Goal: Task Accomplishment & Management: Manage account settings

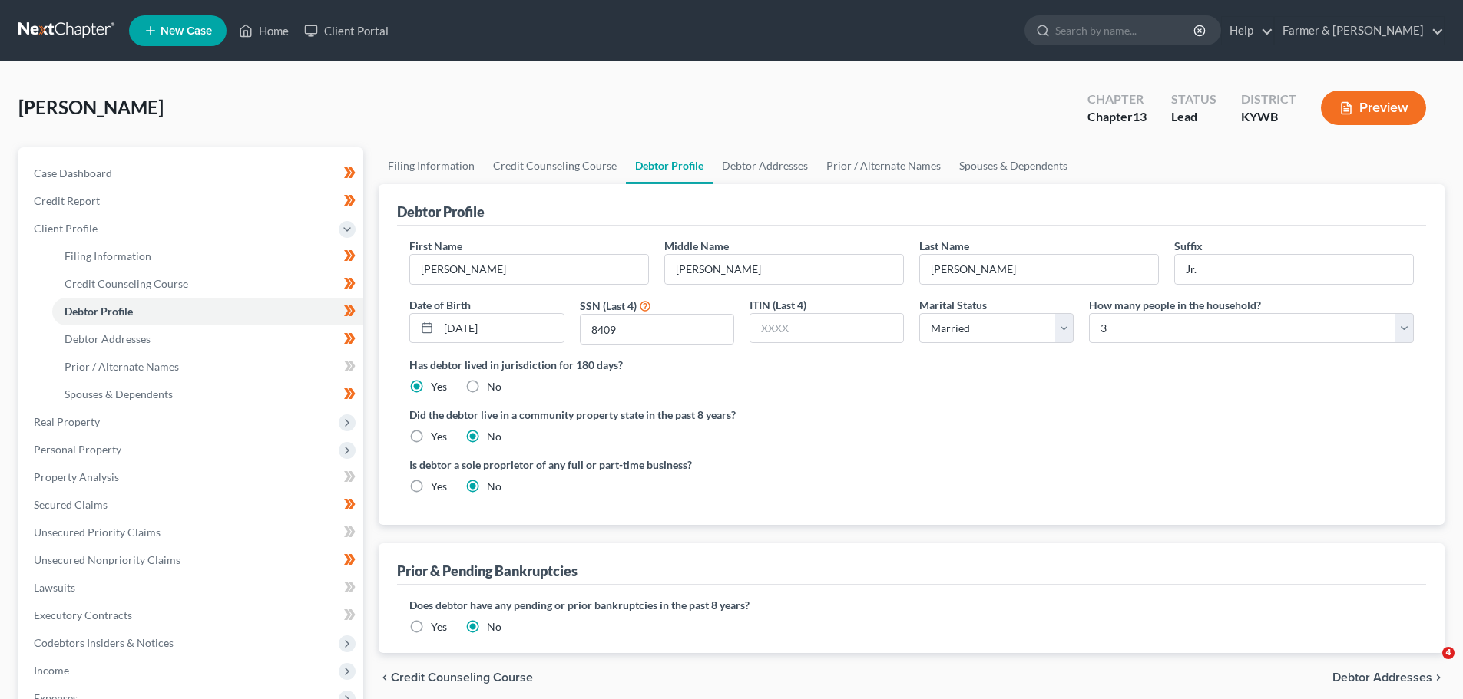
select select "1"
select select "2"
click at [260, 14] on ul "New Case Home Client Portal - No Result - See all results Or Press Enter... Hel…" at bounding box center [786, 31] width 1315 height 40
click at [263, 28] on link "Home" at bounding box center [263, 31] width 65 height 28
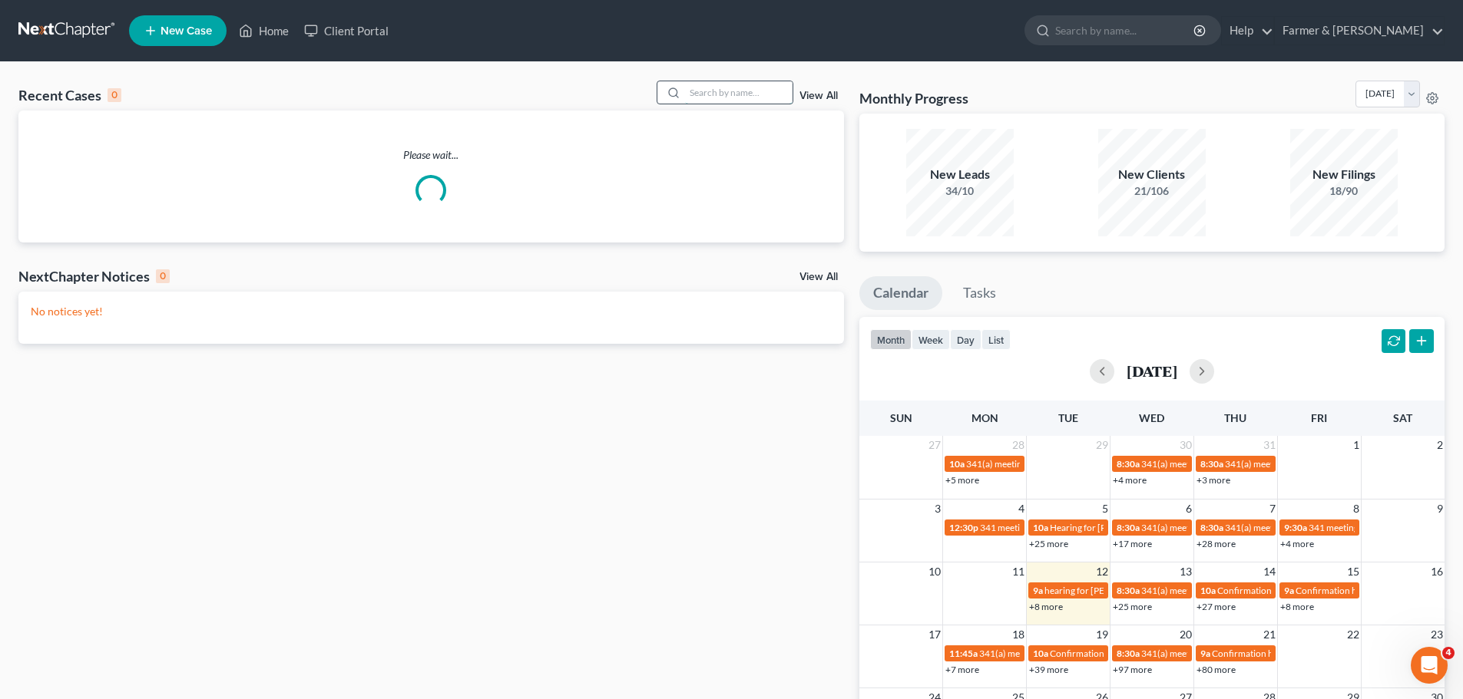
click at [713, 90] on input "search" at bounding box center [738, 92] width 107 height 22
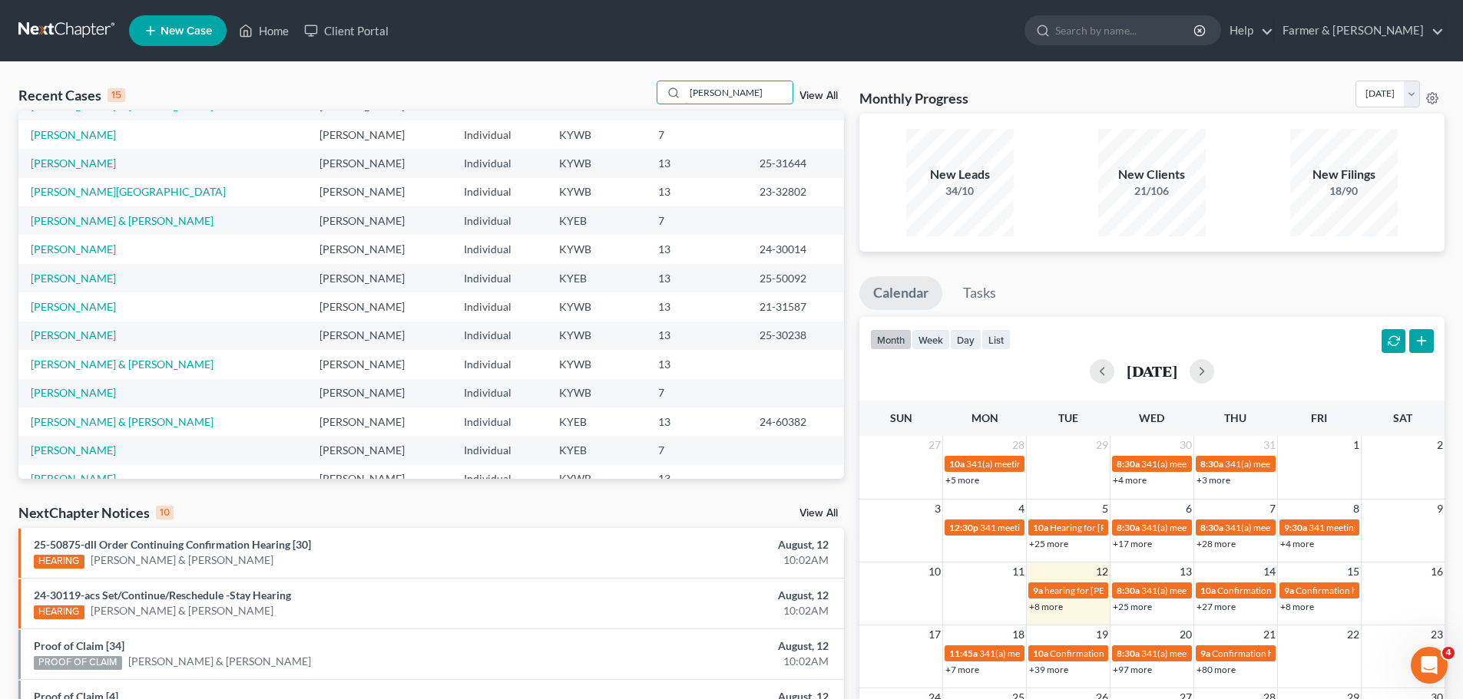
scroll to position [77, 0]
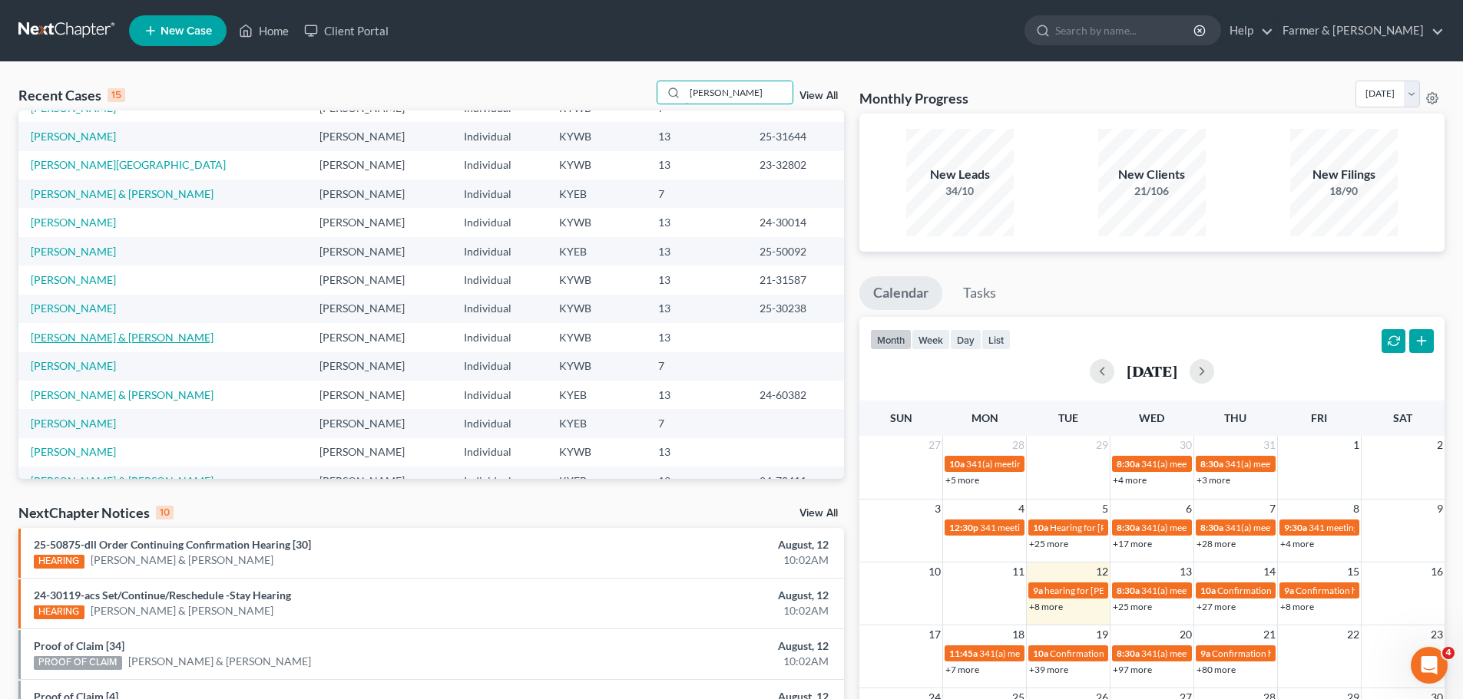
type input "watkins"
click at [104, 331] on link "[PERSON_NAME] & [PERSON_NAME]" at bounding box center [122, 337] width 183 height 13
click at [71, 338] on link "[PERSON_NAME] & [PERSON_NAME]" at bounding box center [122, 337] width 183 height 13
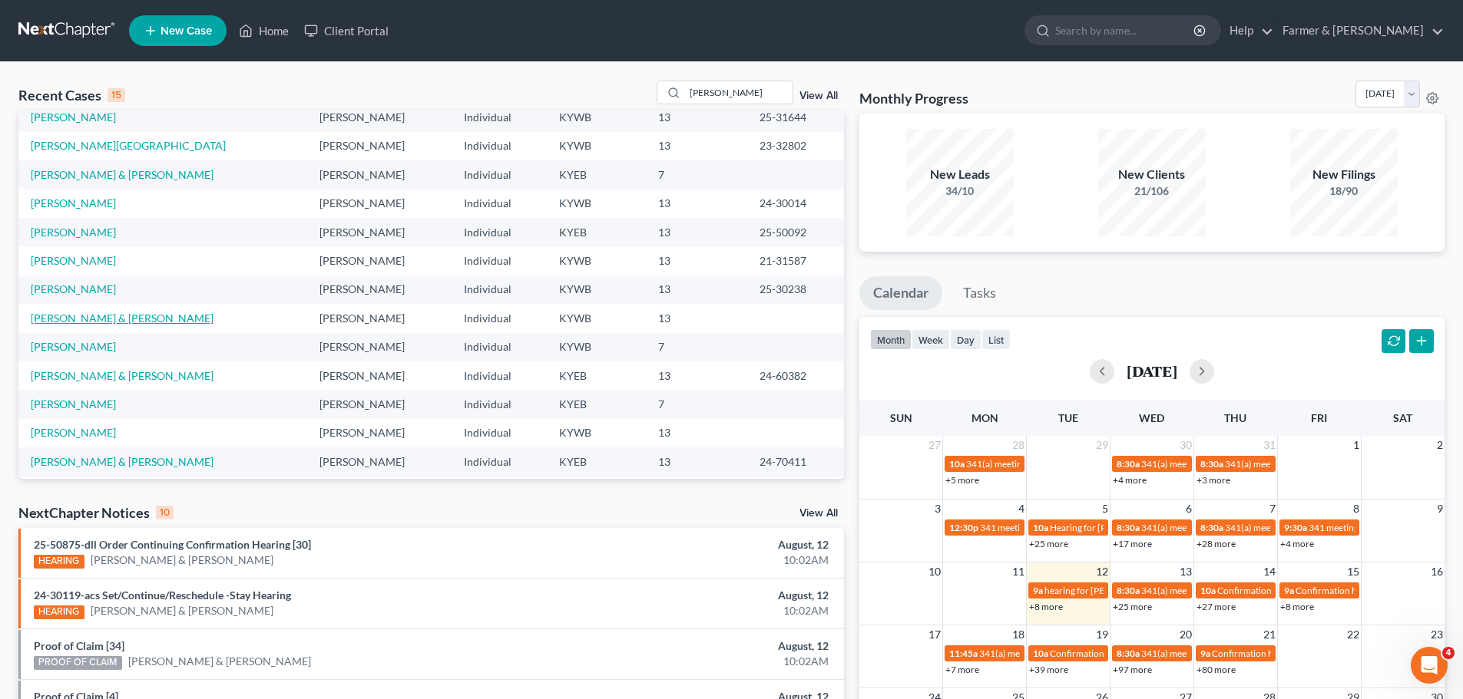
scroll to position [105, 0]
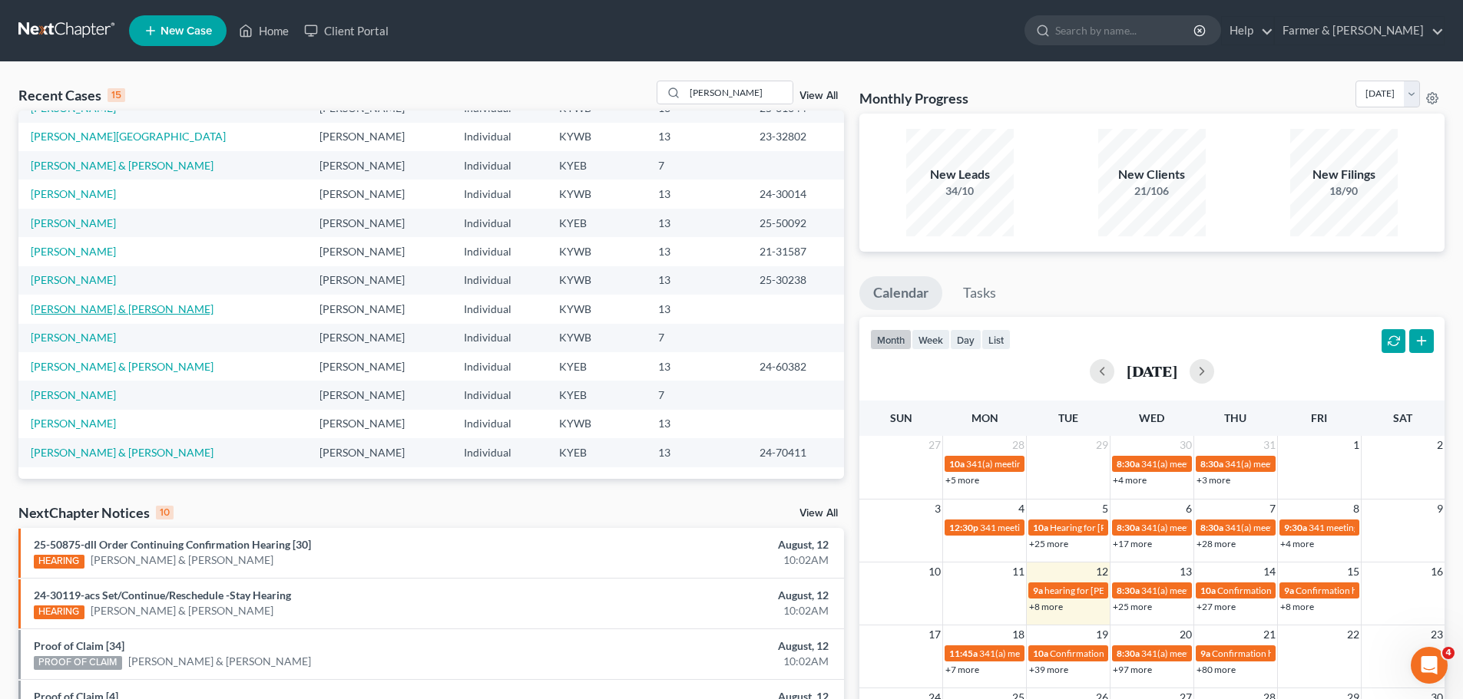
click at [68, 303] on link "[PERSON_NAME] & [PERSON_NAME]" at bounding box center [122, 309] width 183 height 13
click at [58, 313] on link "[PERSON_NAME] & [PERSON_NAME]" at bounding box center [122, 309] width 183 height 13
click at [85, 311] on link "[PERSON_NAME] & [PERSON_NAME]" at bounding box center [122, 309] width 183 height 13
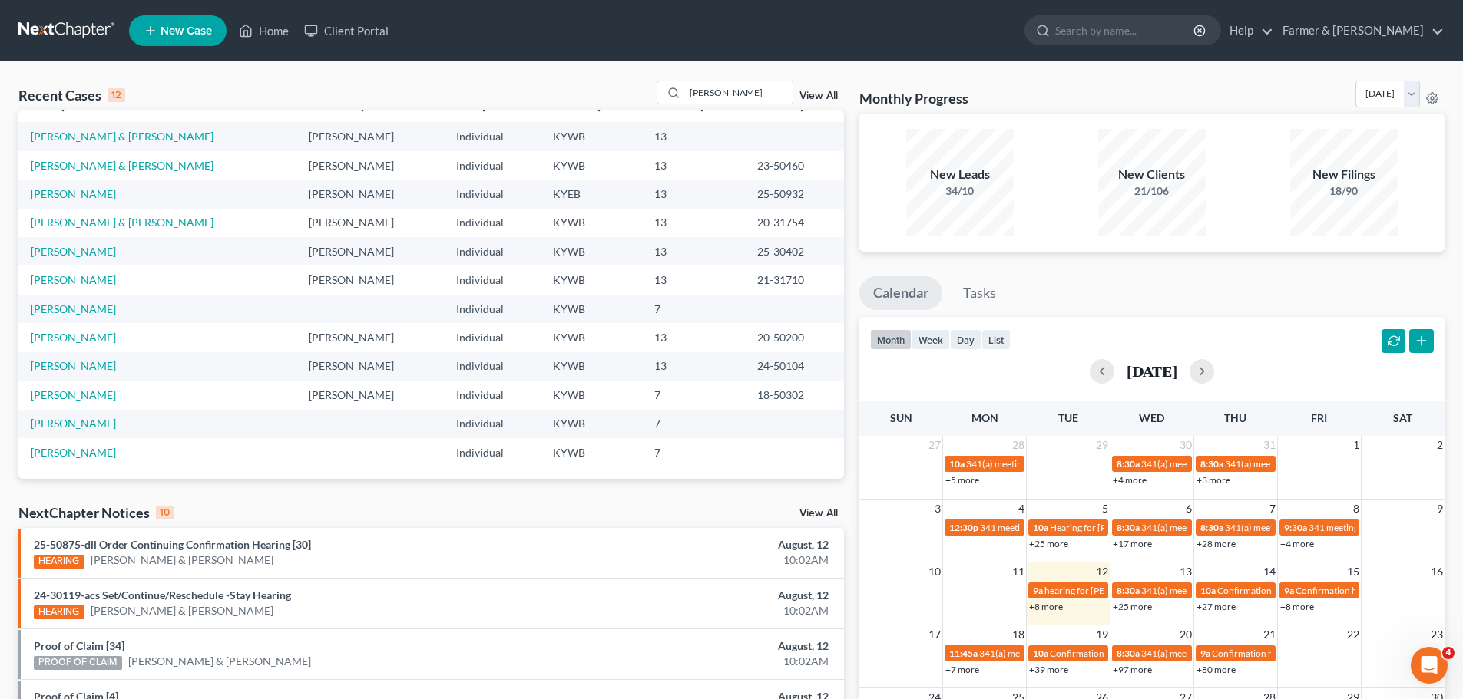
scroll to position [0, 0]
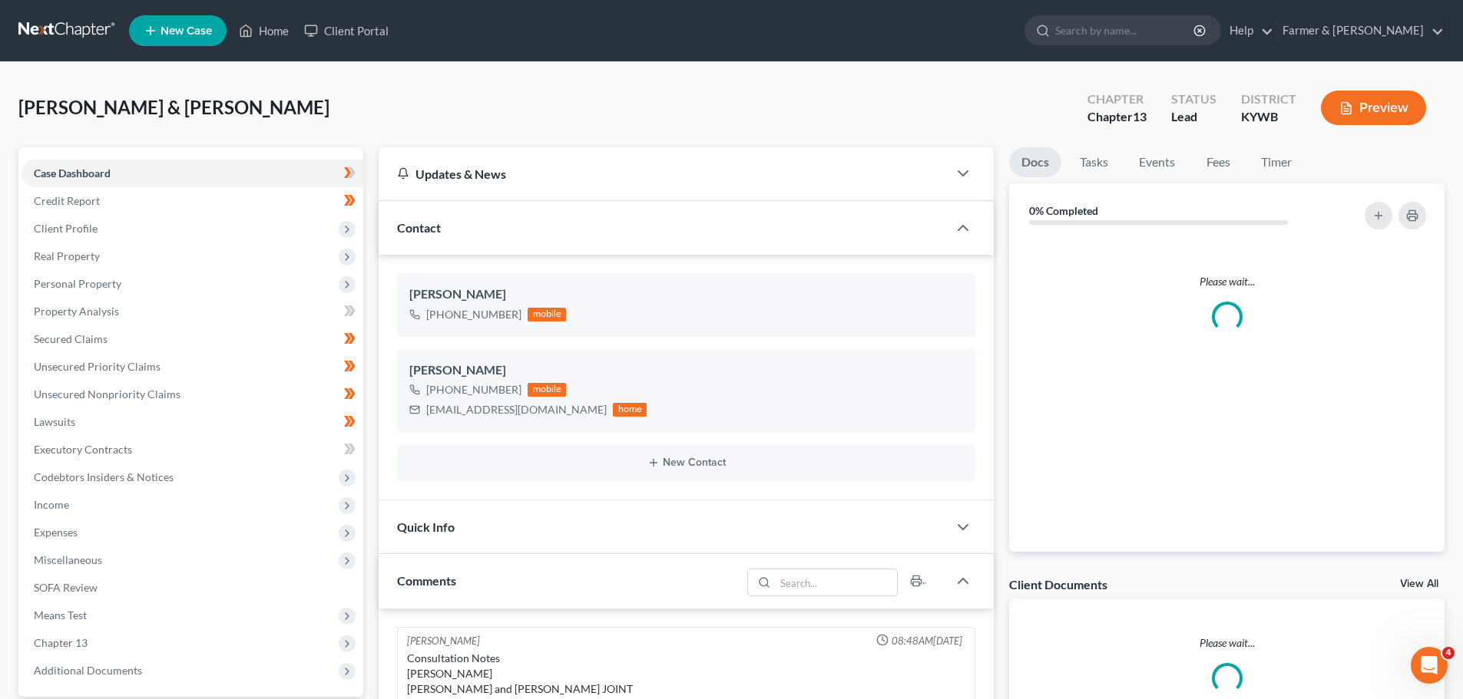
scroll to position [637, 0]
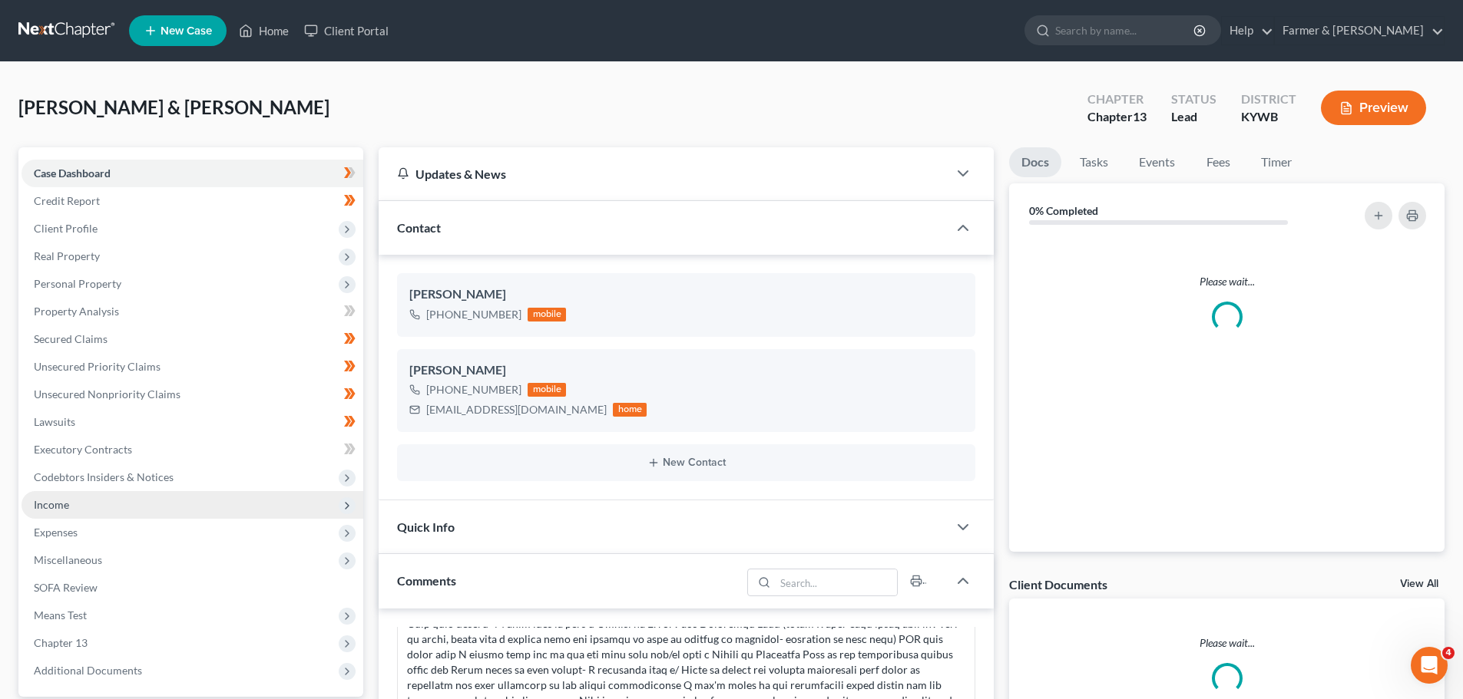
click at [48, 502] on span "Income" at bounding box center [51, 504] width 35 height 13
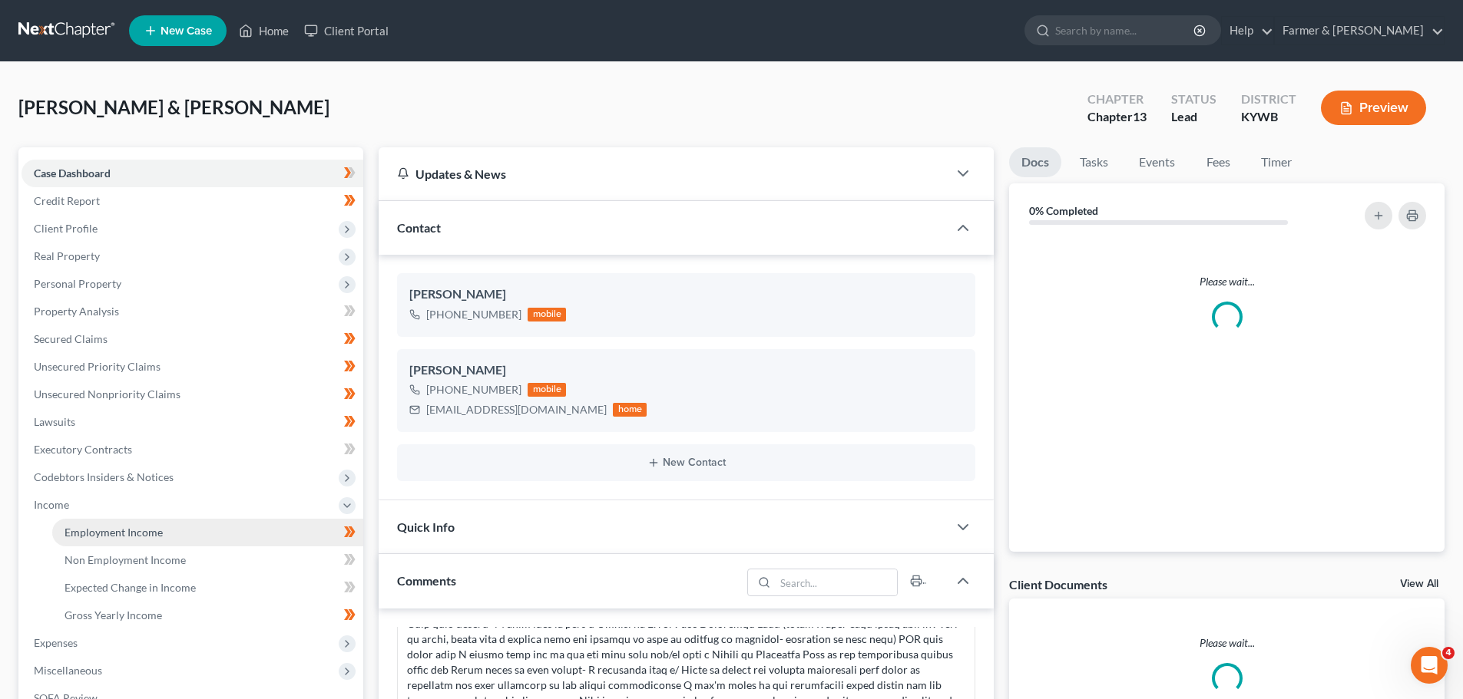
click at [87, 534] on span "Employment Income" at bounding box center [113, 532] width 98 height 13
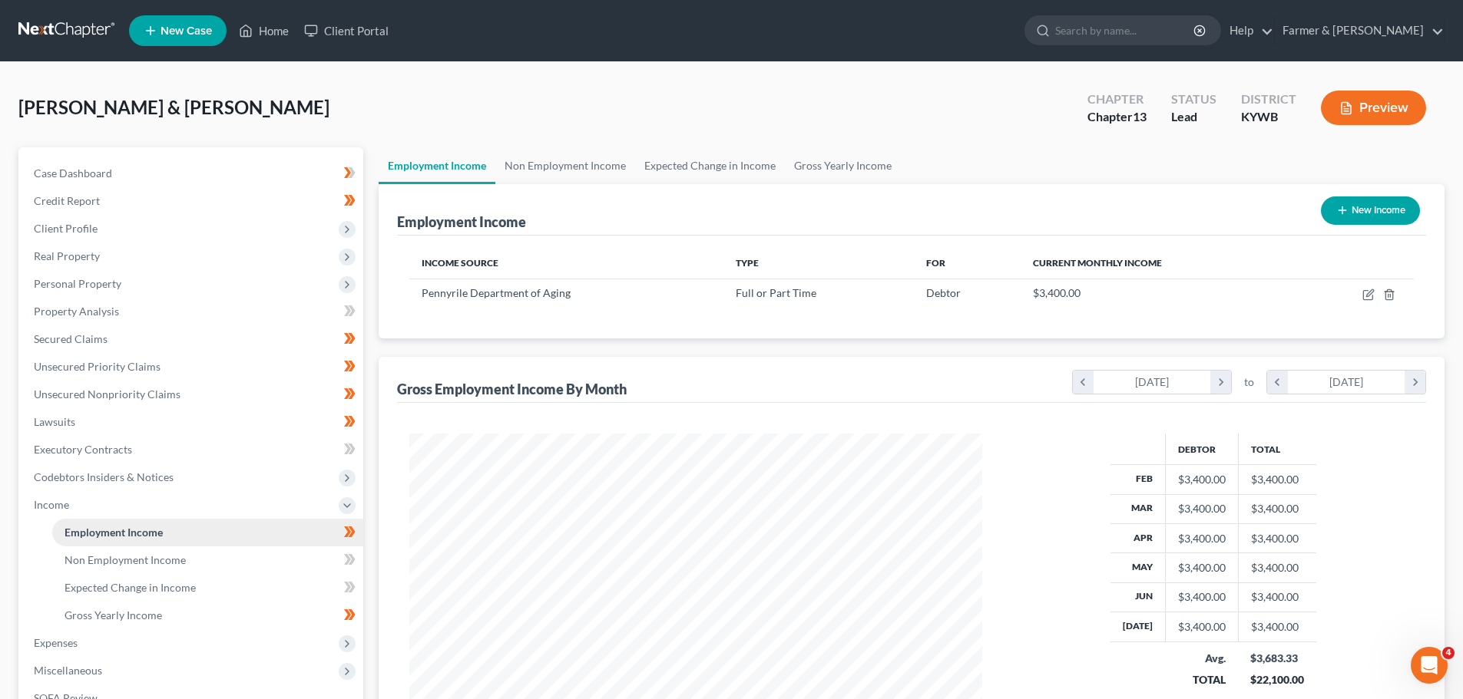
scroll to position [286, 603]
click at [138, 558] on span "Non Employment Income" at bounding box center [124, 560] width 121 height 13
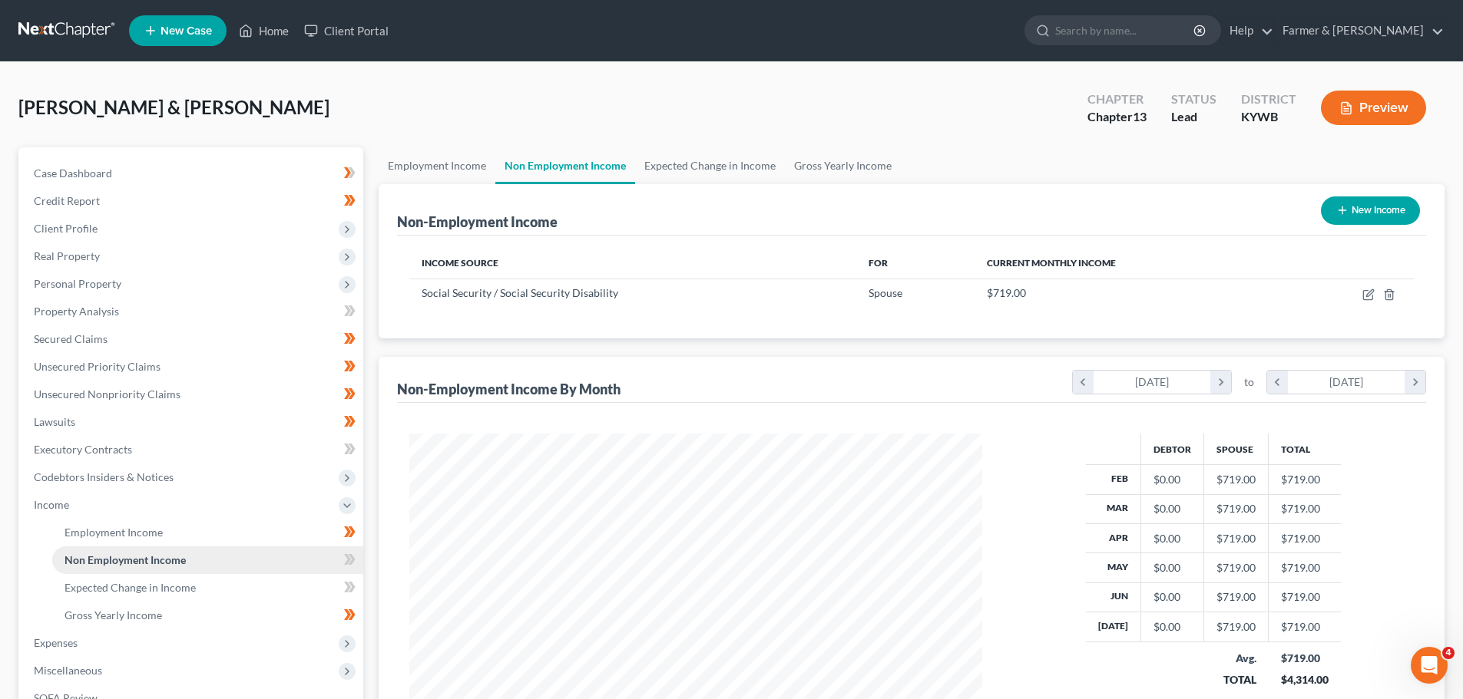
scroll to position [286, 603]
click at [126, 336] on link "Secured Claims" at bounding box center [192, 340] width 342 height 28
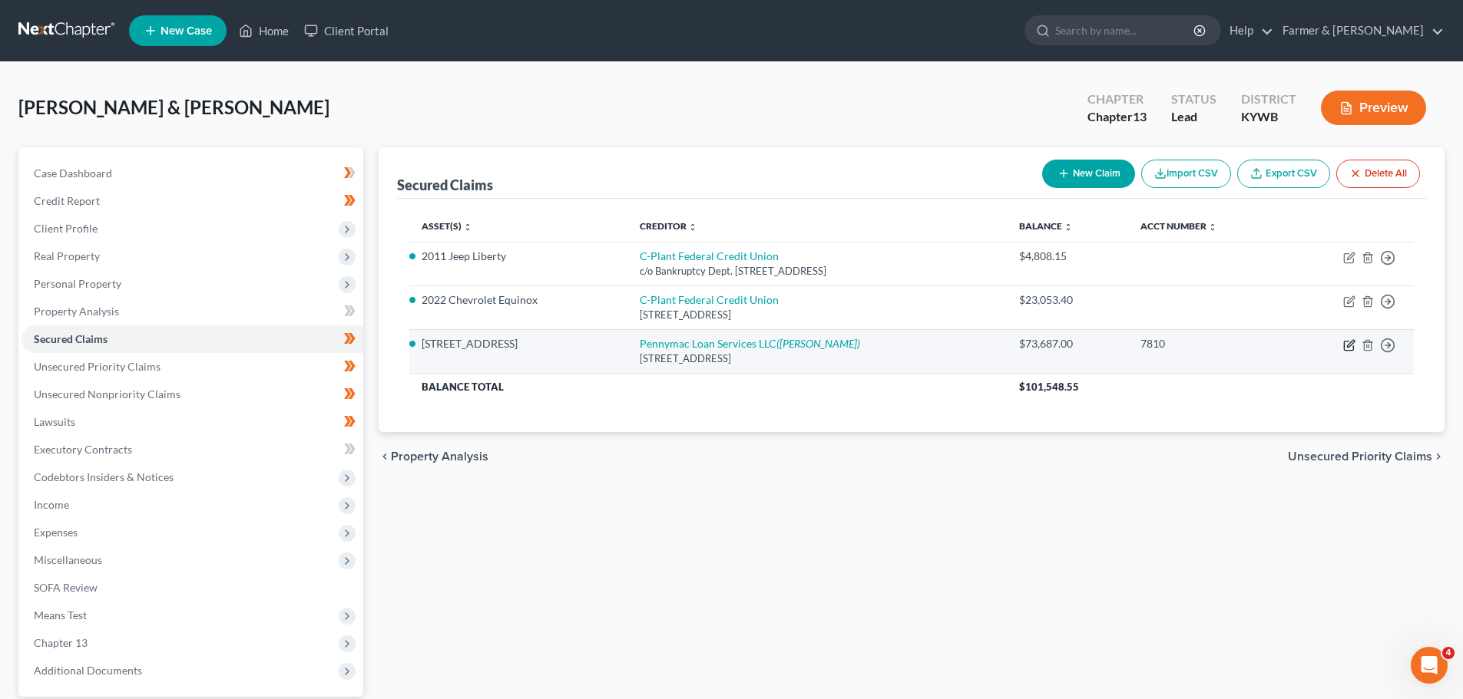
click at [1351, 342] on icon "button" at bounding box center [1350, 343] width 7 height 7
select select "4"
select select "2"
select select "0"
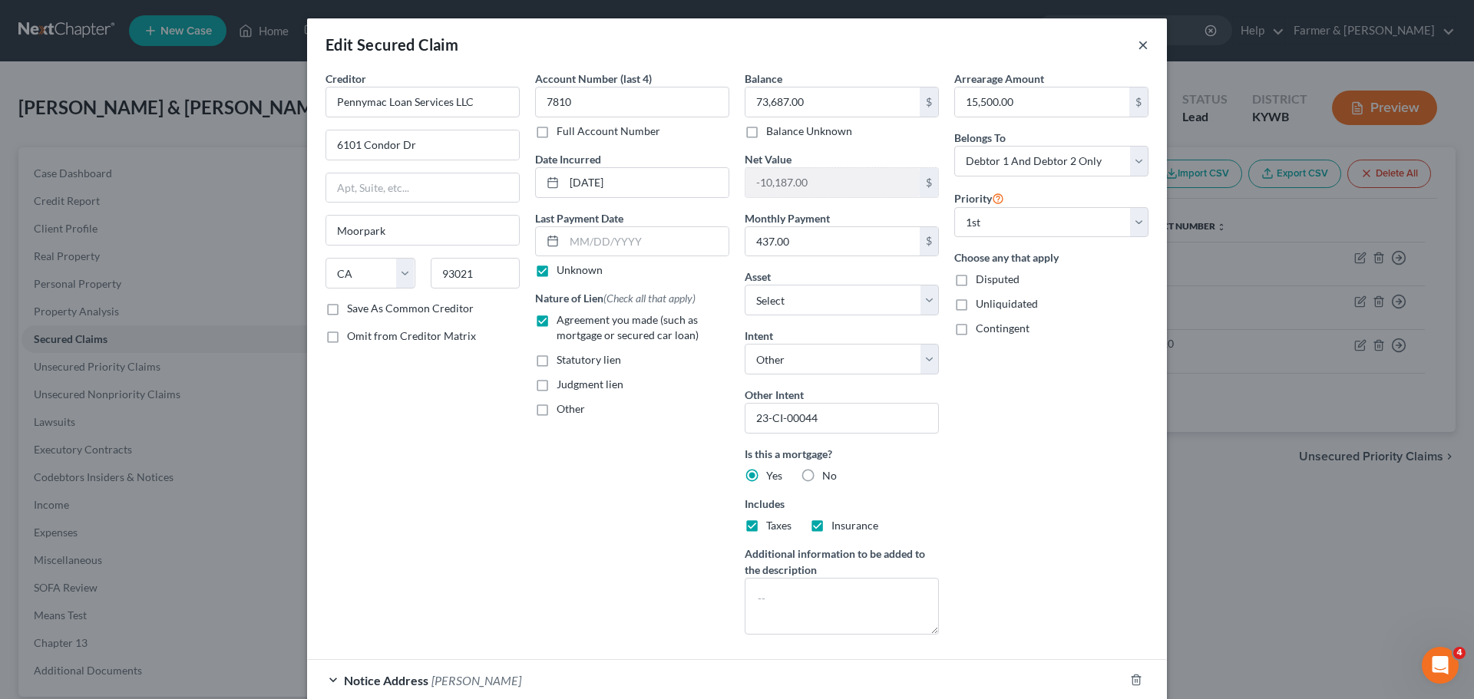
click at [1138, 44] on button "×" at bounding box center [1143, 44] width 11 height 18
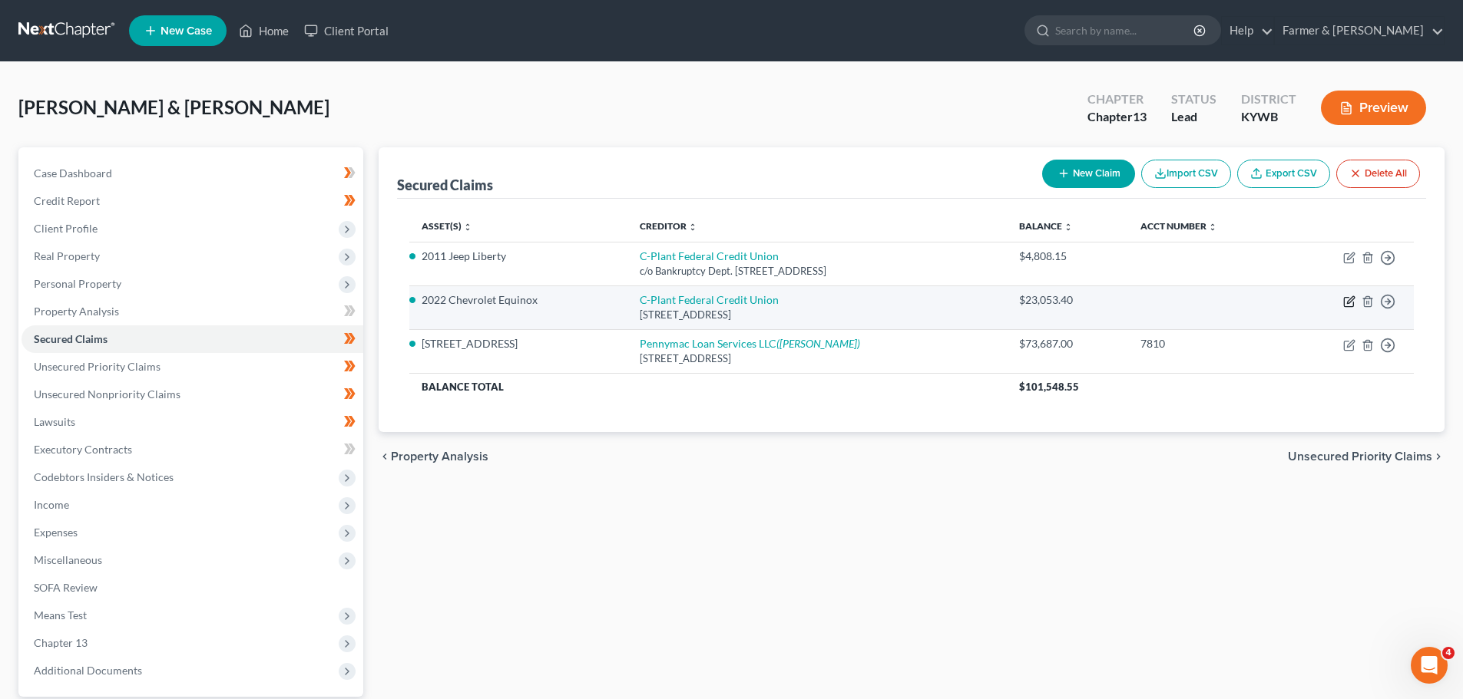
click at [1347, 303] on icon "button" at bounding box center [1349, 302] width 12 height 12
select select "18"
select select "5"
select select "4"
select select "2"
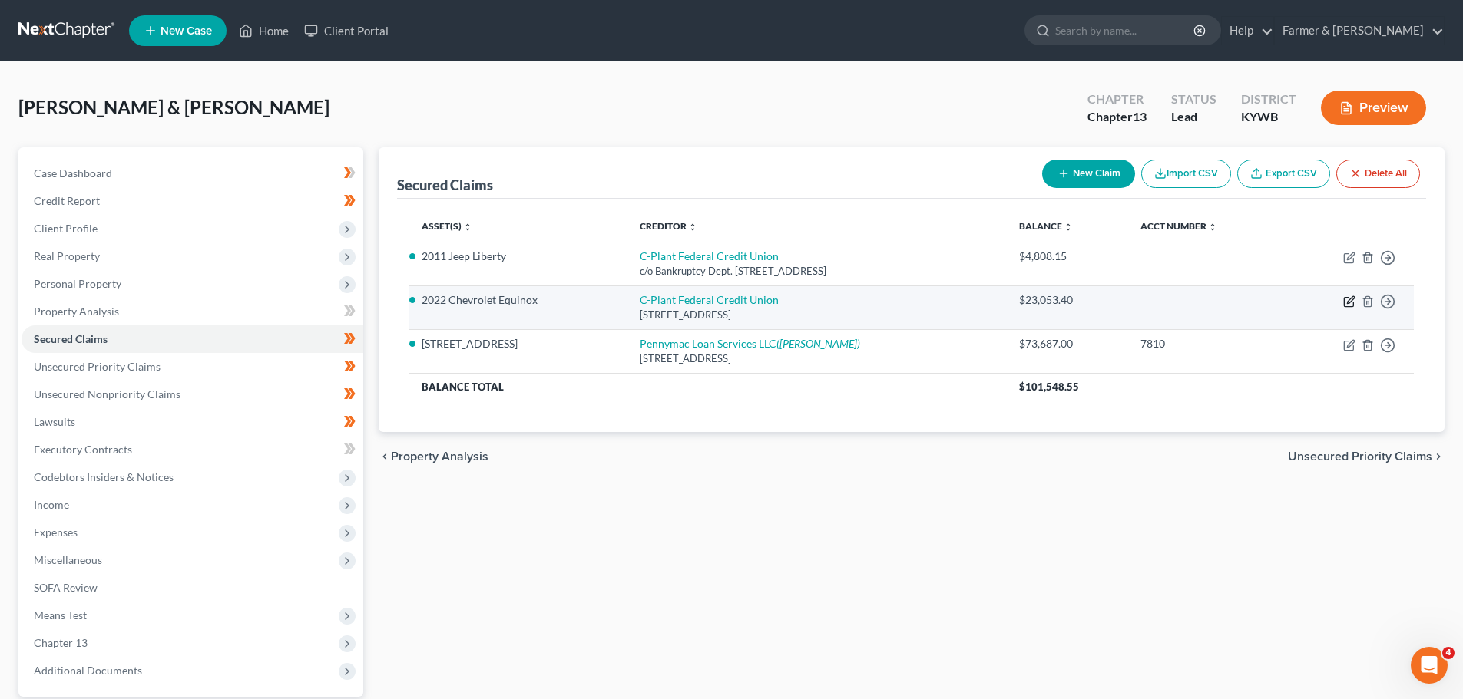
select select "0"
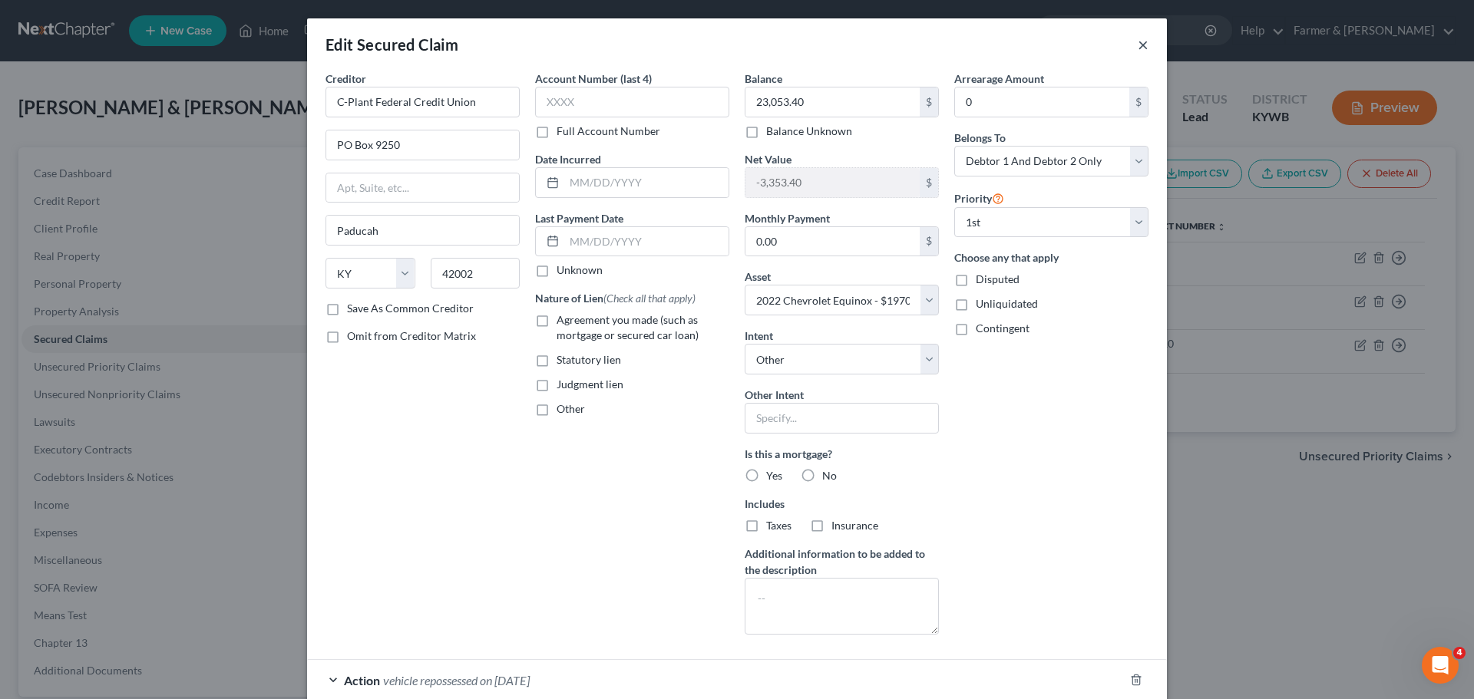
click at [1140, 43] on button "×" at bounding box center [1143, 44] width 11 height 18
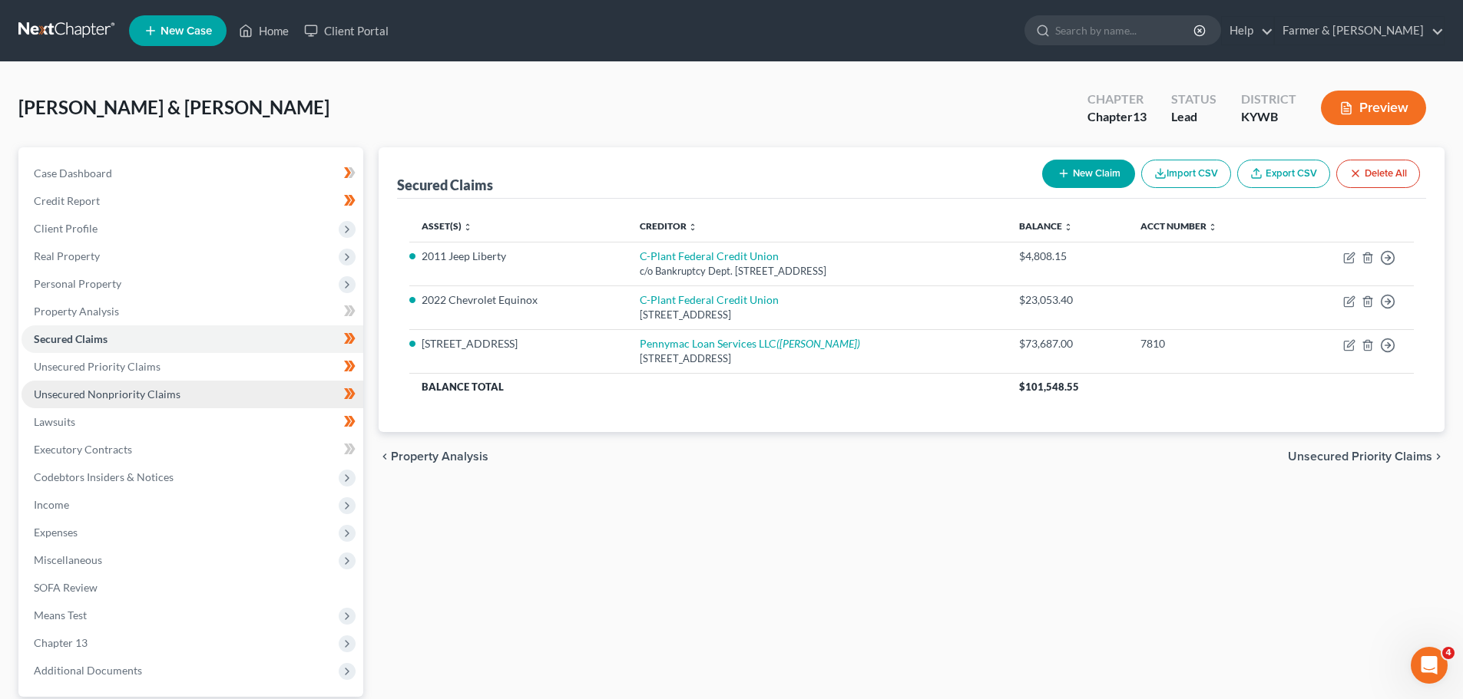
click at [132, 392] on span "Unsecured Nonpriority Claims" at bounding box center [107, 394] width 147 height 13
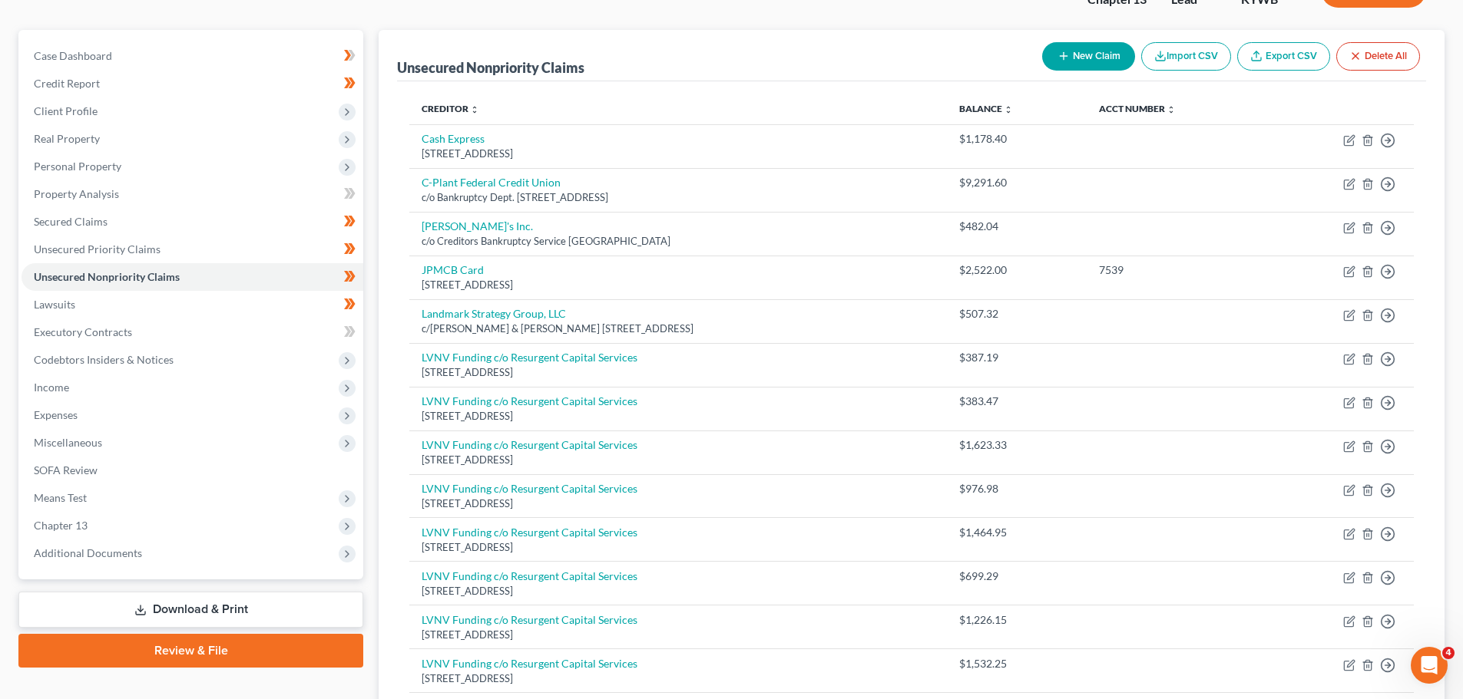
scroll to position [2, 0]
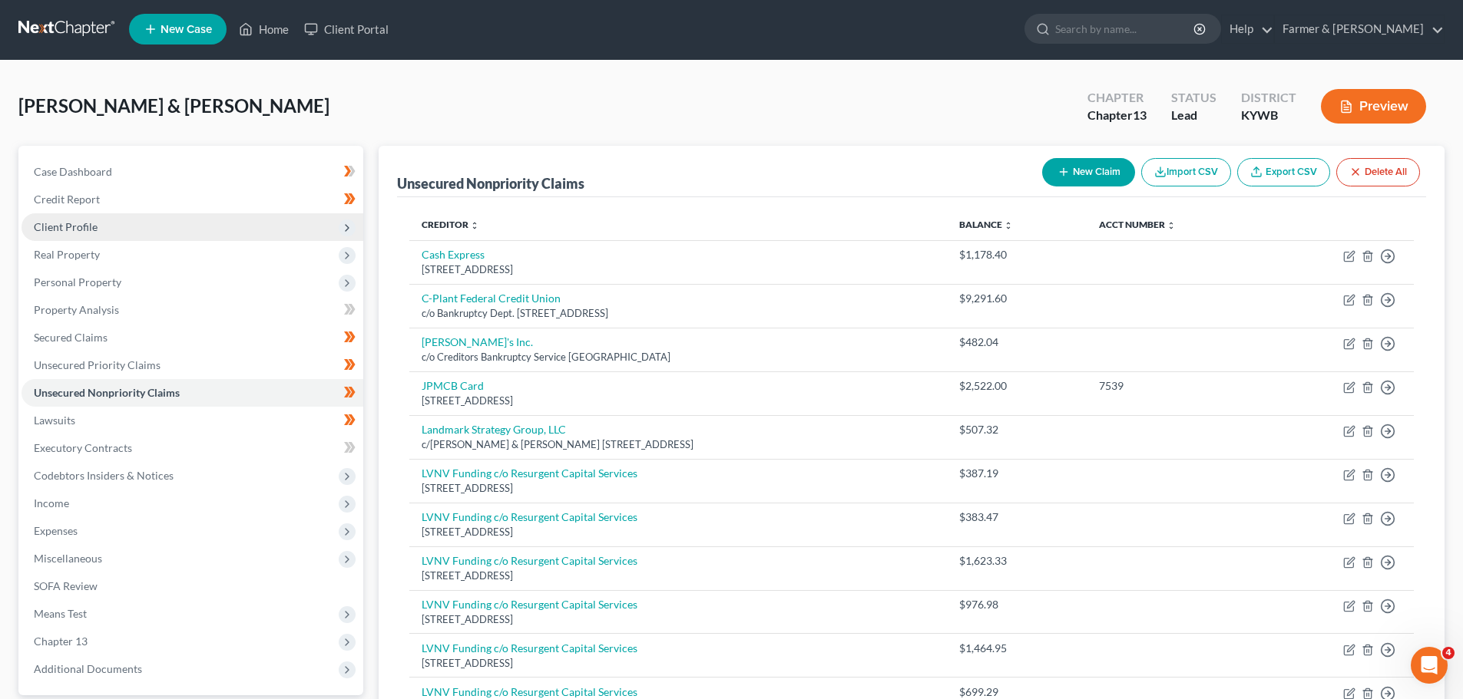
click at [90, 234] on span "Client Profile" at bounding box center [192, 227] width 342 height 28
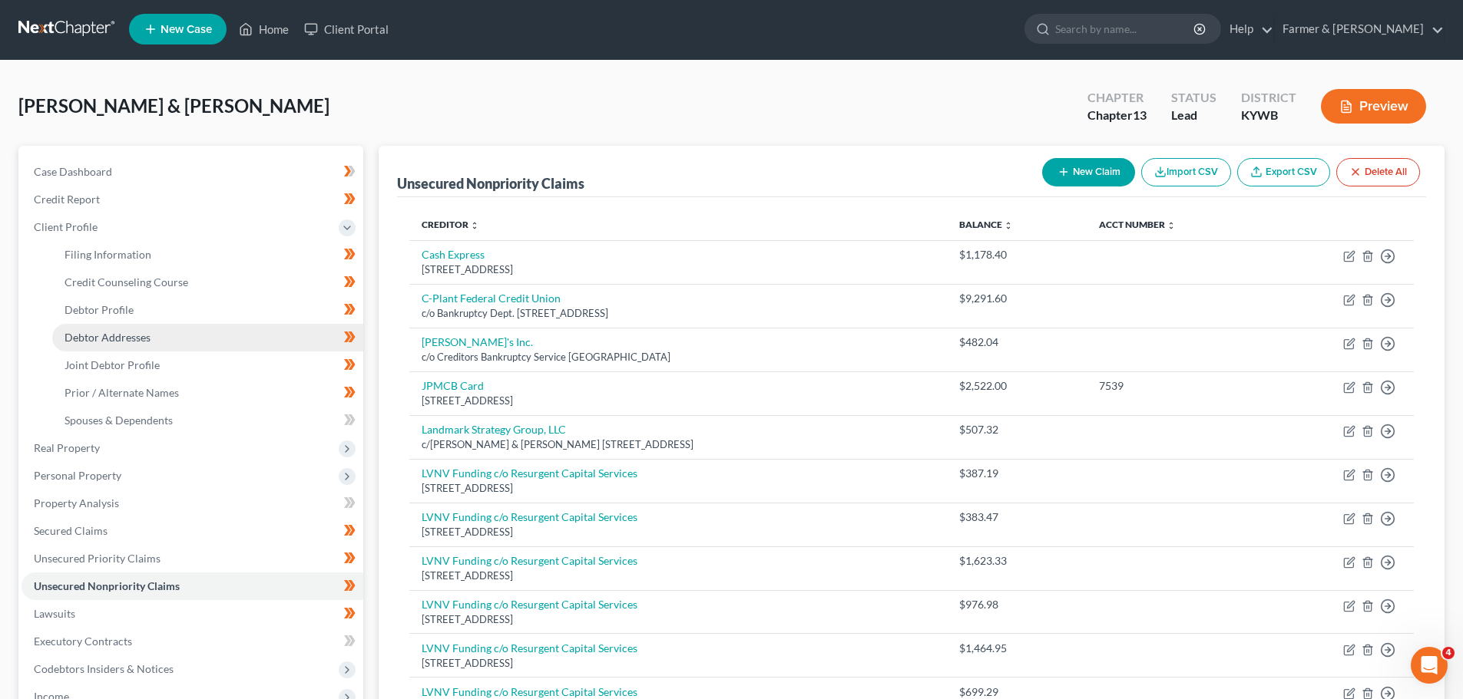
click at [123, 336] on span "Debtor Addresses" at bounding box center [107, 337] width 86 height 13
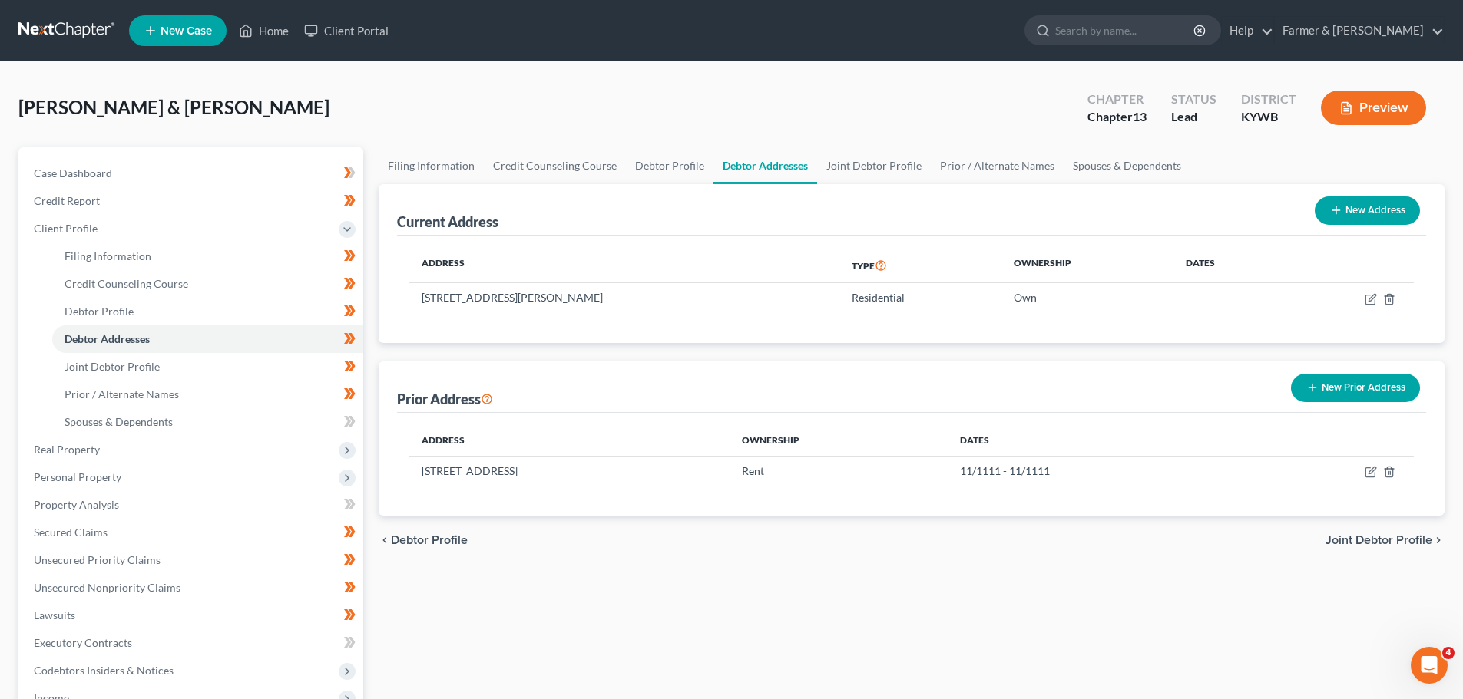
click at [375, 350] on div "Filing Information Credit Counseling Course Debtor Profile Debtor Addresses Joi…" at bounding box center [911, 563] width 1081 height 832
click at [275, 34] on link "Home" at bounding box center [263, 31] width 65 height 28
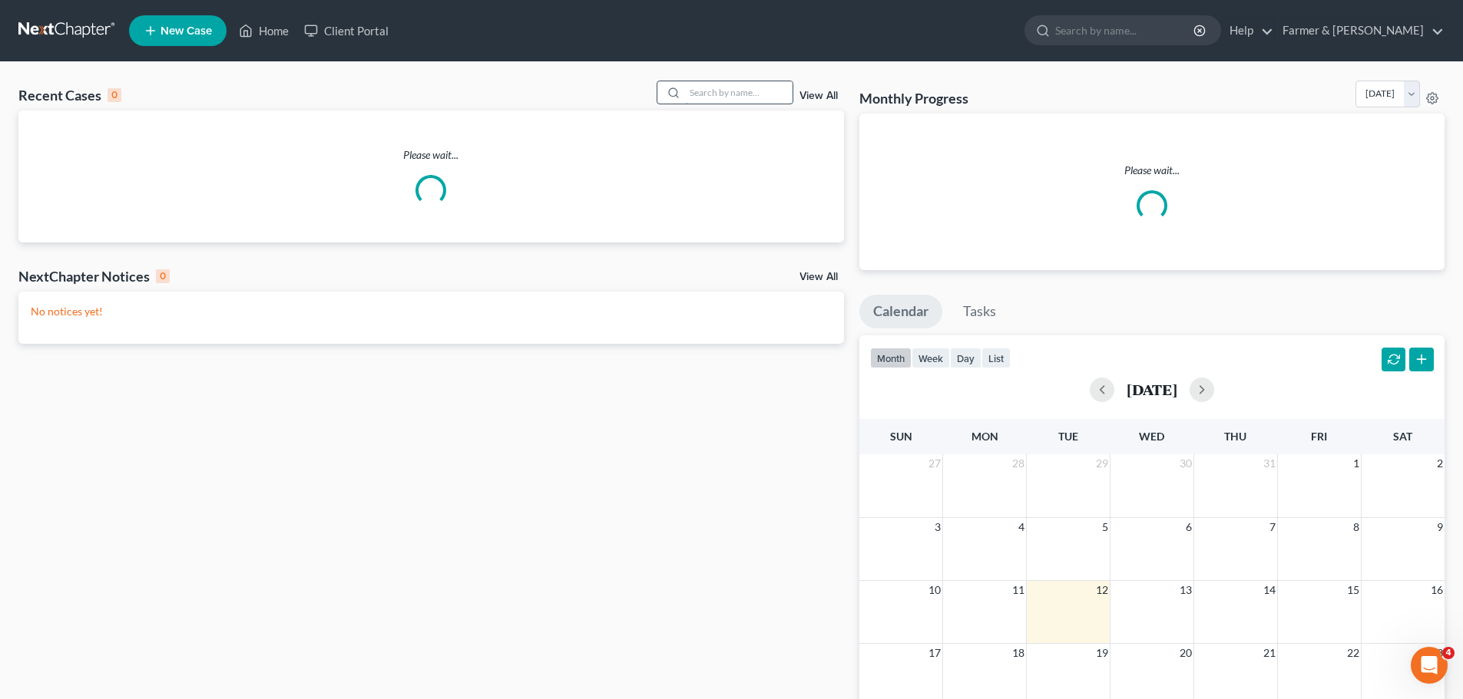
click at [710, 100] on input "search" at bounding box center [738, 92] width 107 height 22
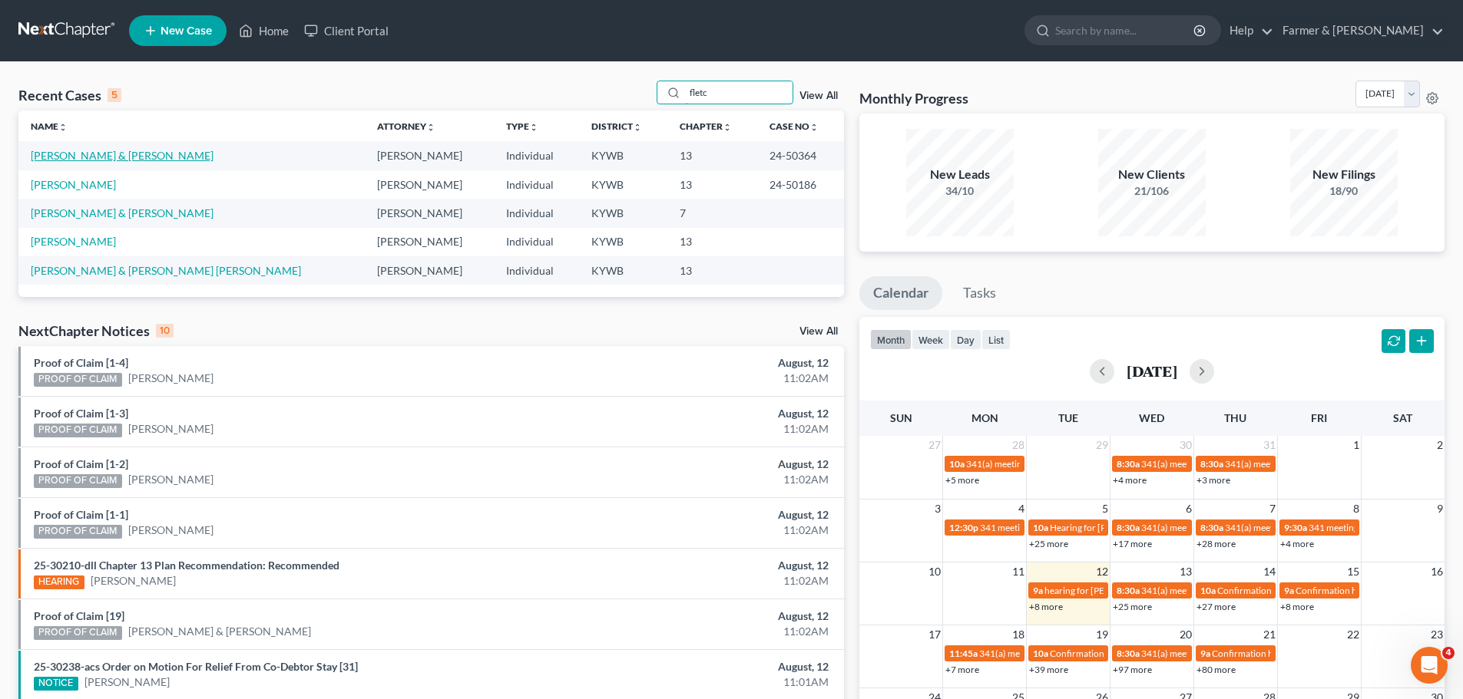
type input "fletc"
click at [117, 150] on link "[PERSON_NAME] & [PERSON_NAME]" at bounding box center [122, 155] width 183 height 13
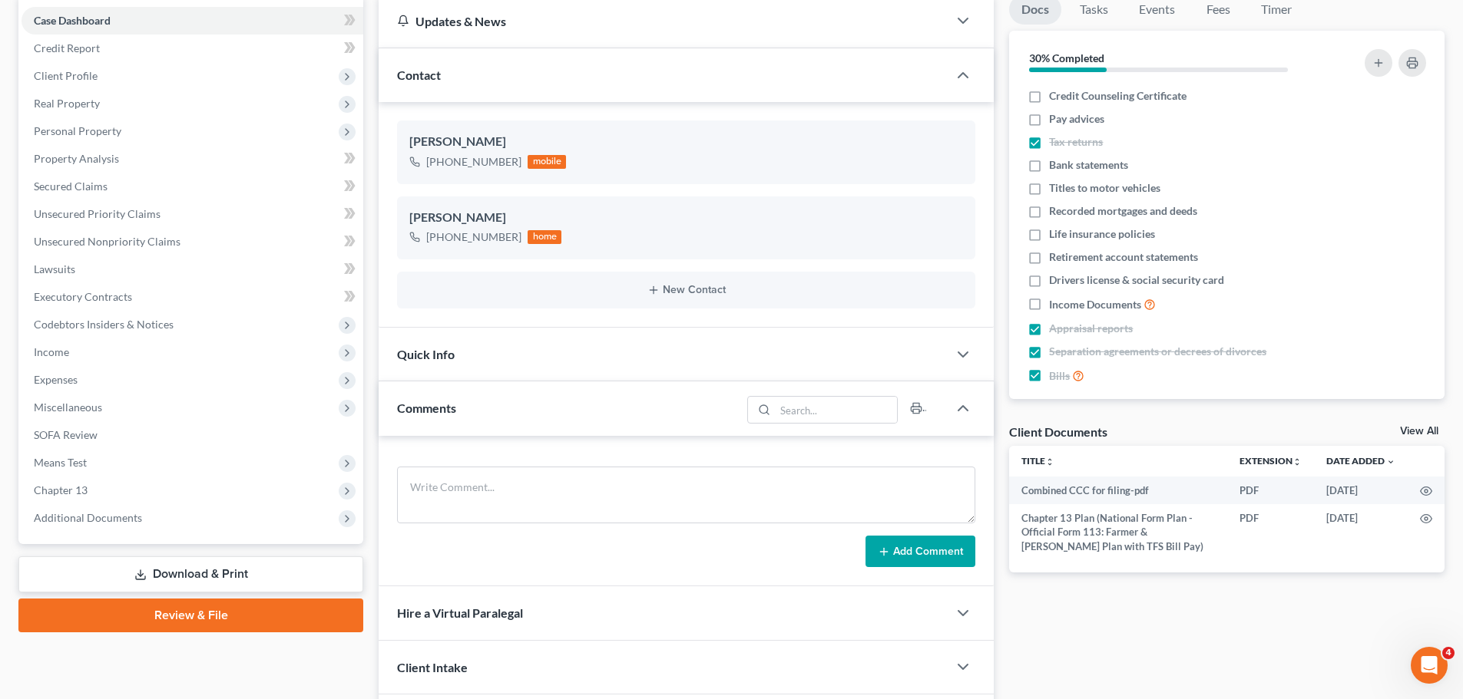
scroll to position [154, 0]
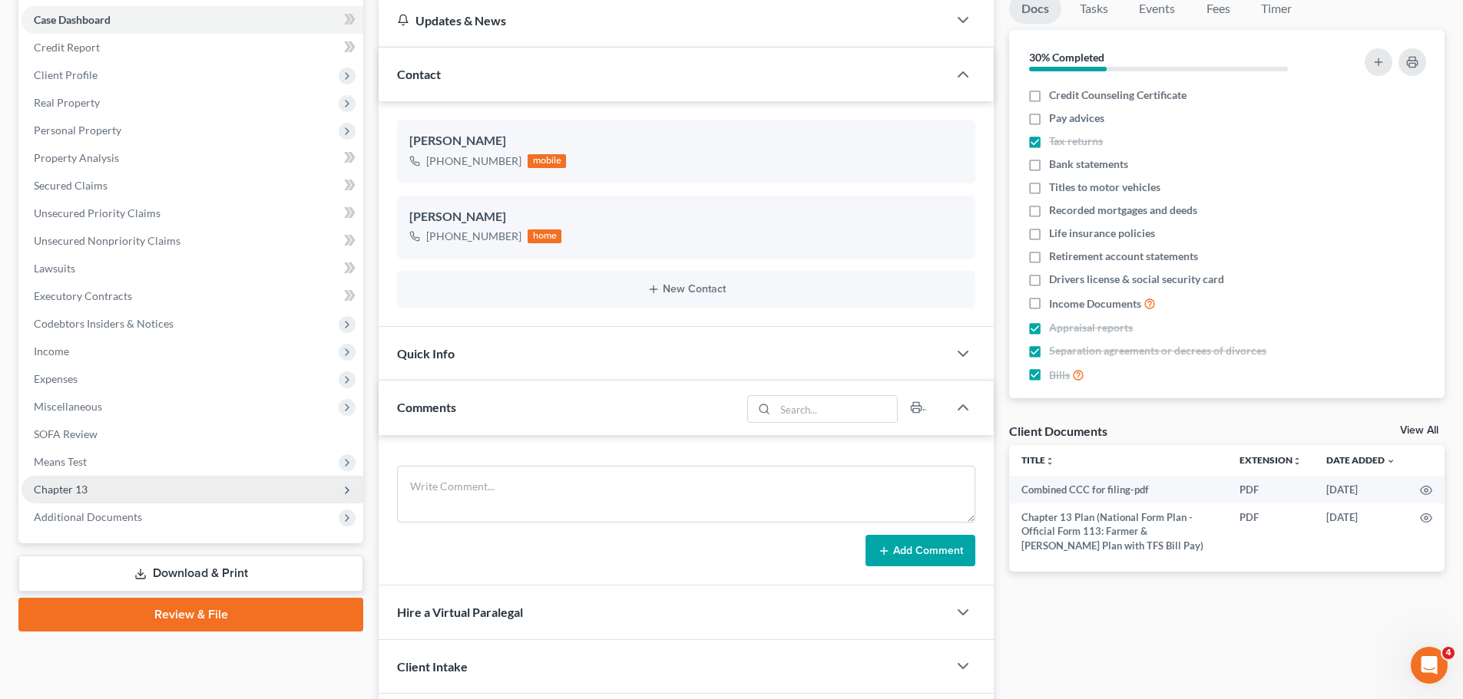
click at [78, 485] on span "Chapter 13" at bounding box center [61, 489] width 54 height 13
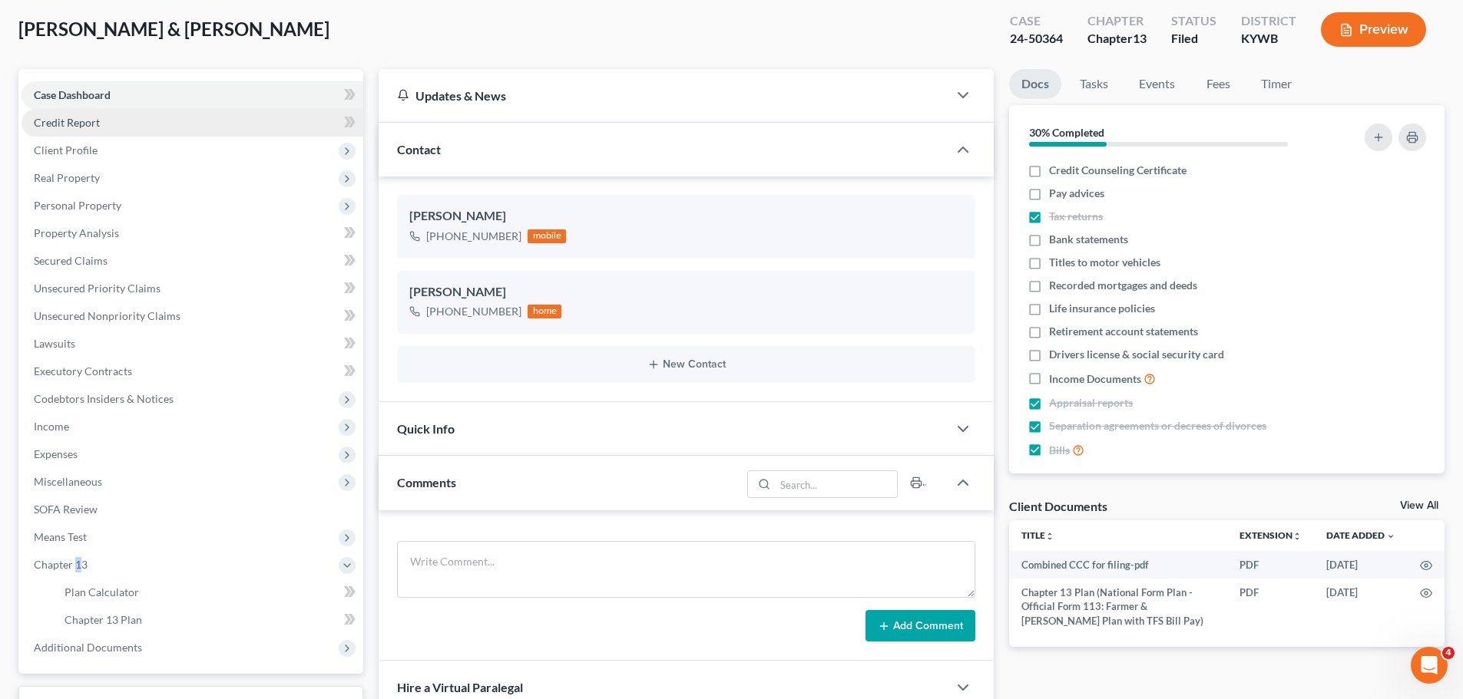
scroll to position [77, 0]
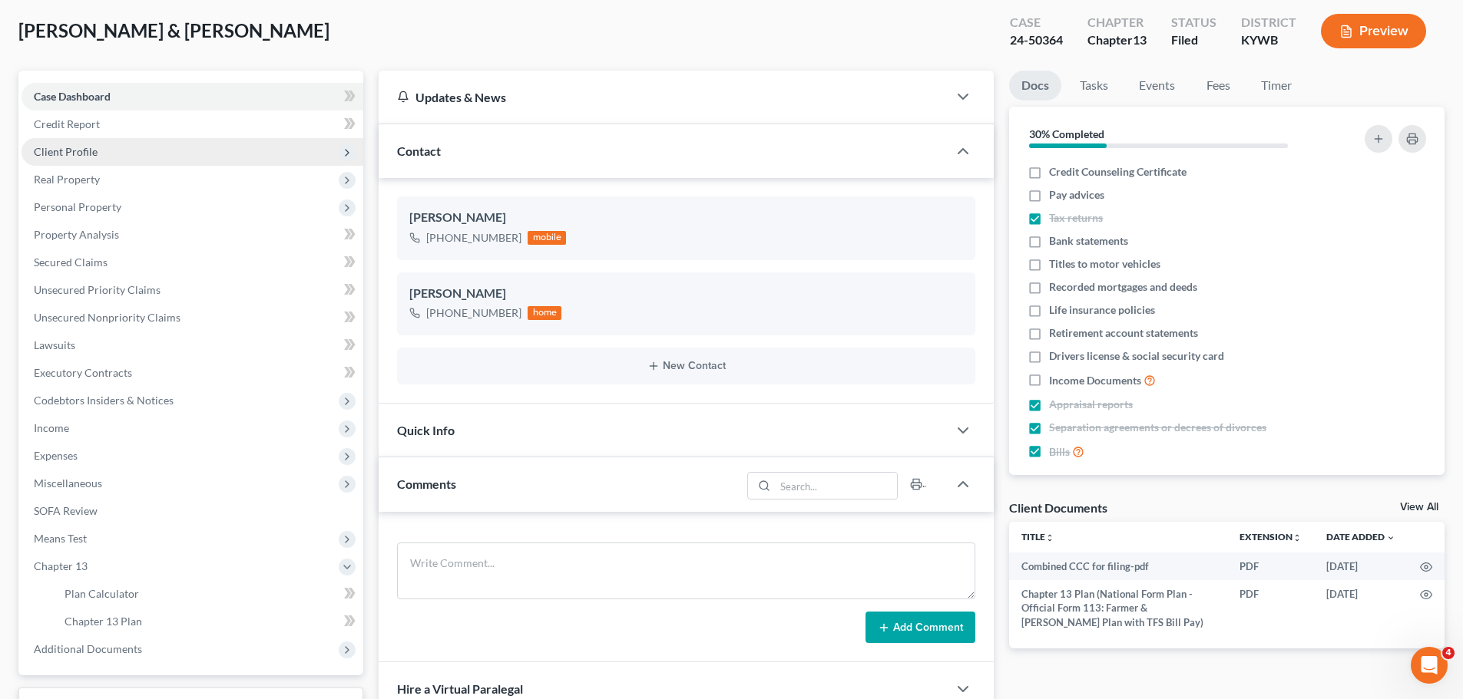
click at [101, 150] on span "Client Profile" at bounding box center [192, 152] width 342 height 28
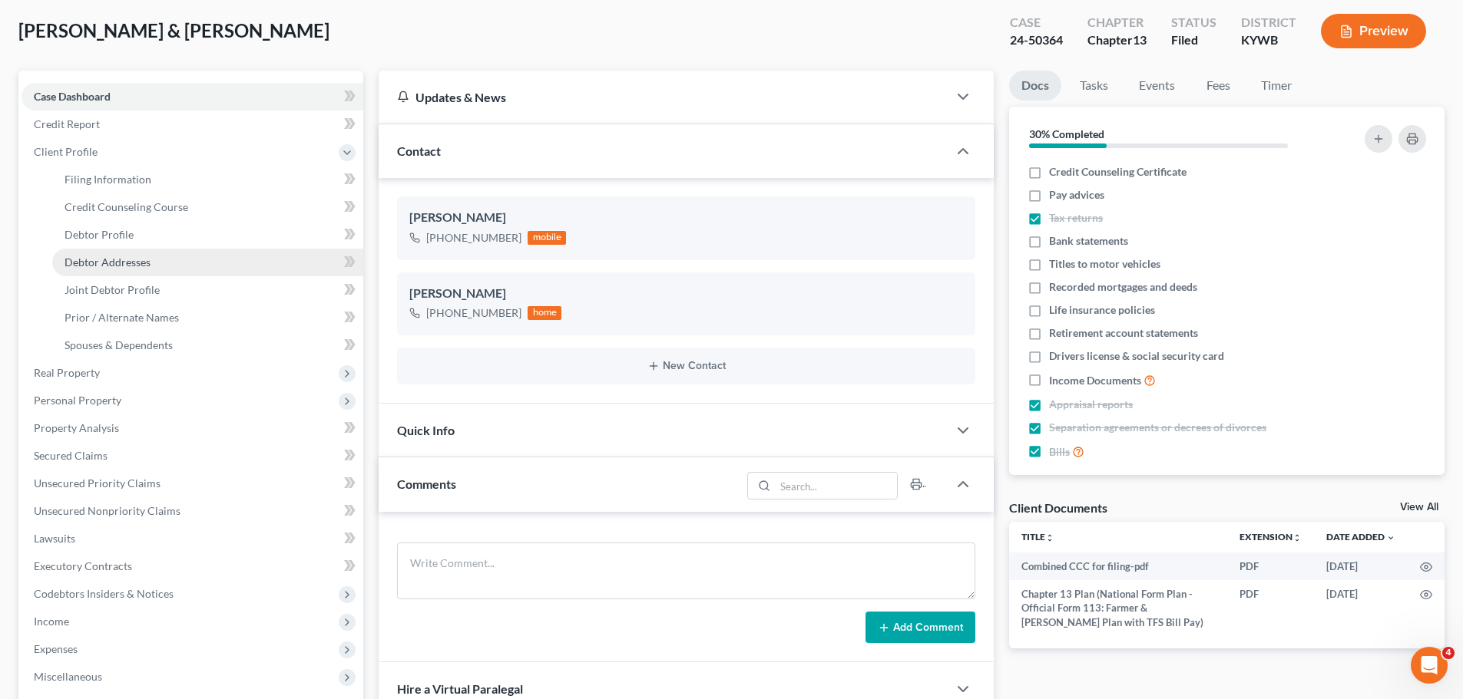
click at [121, 265] on span "Debtor Addresses" at bounding box center [107, 262] width 86 height 13
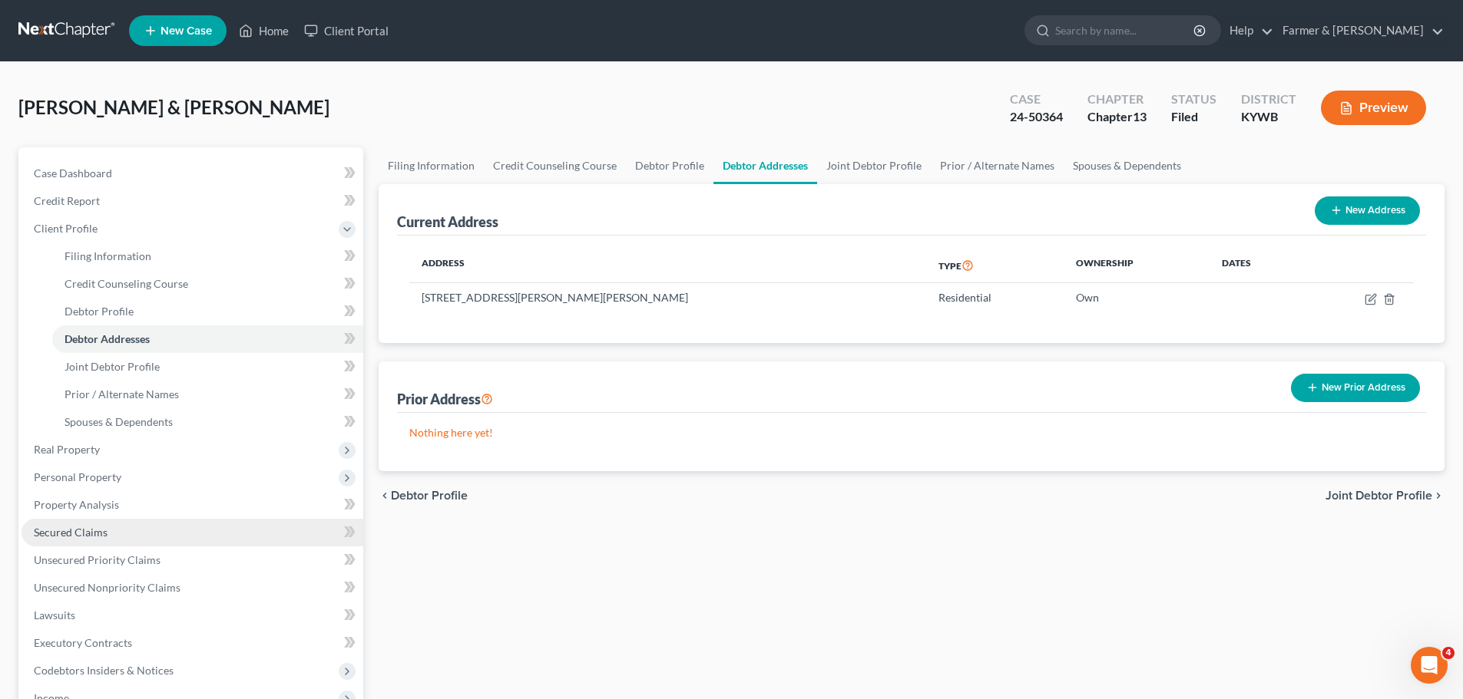
click at [85, 535] on span "Secured Claims" at bounding box center [71, 532] width 74 height 13
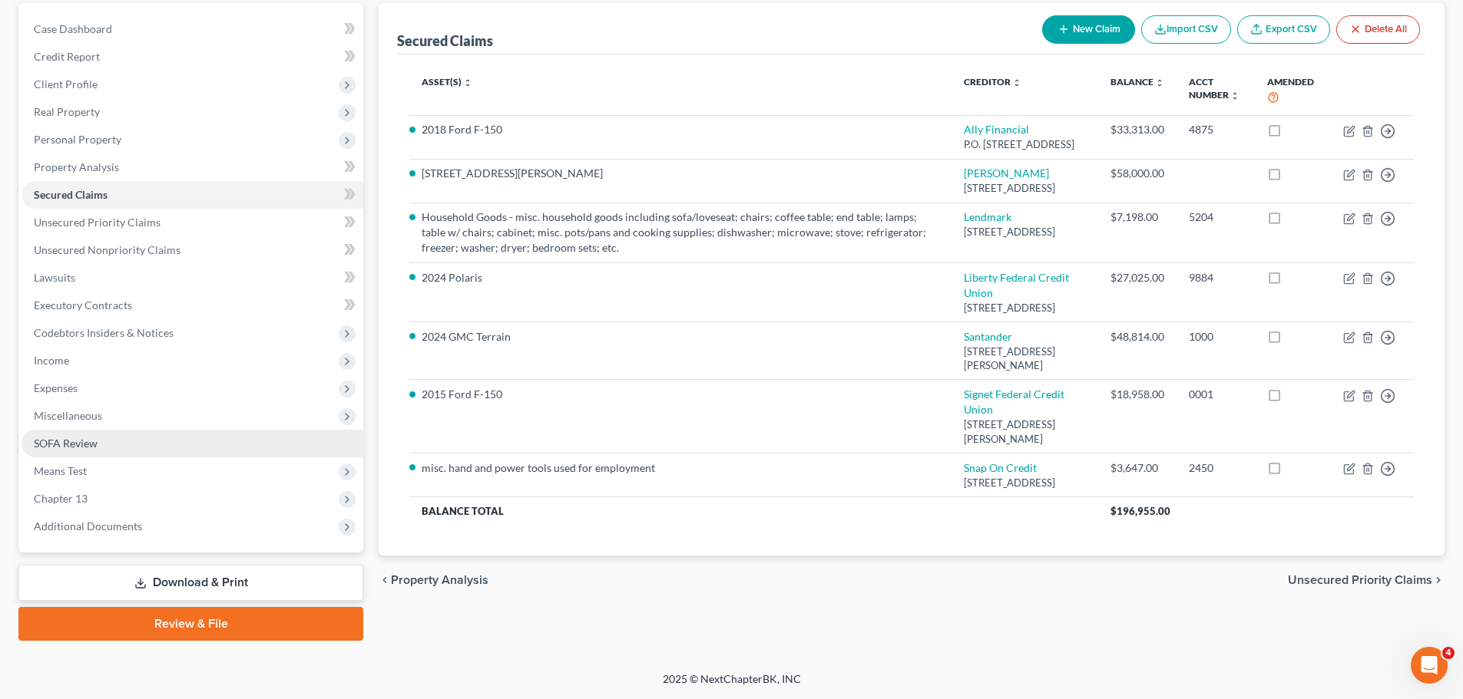
scroll to position [154, 0]
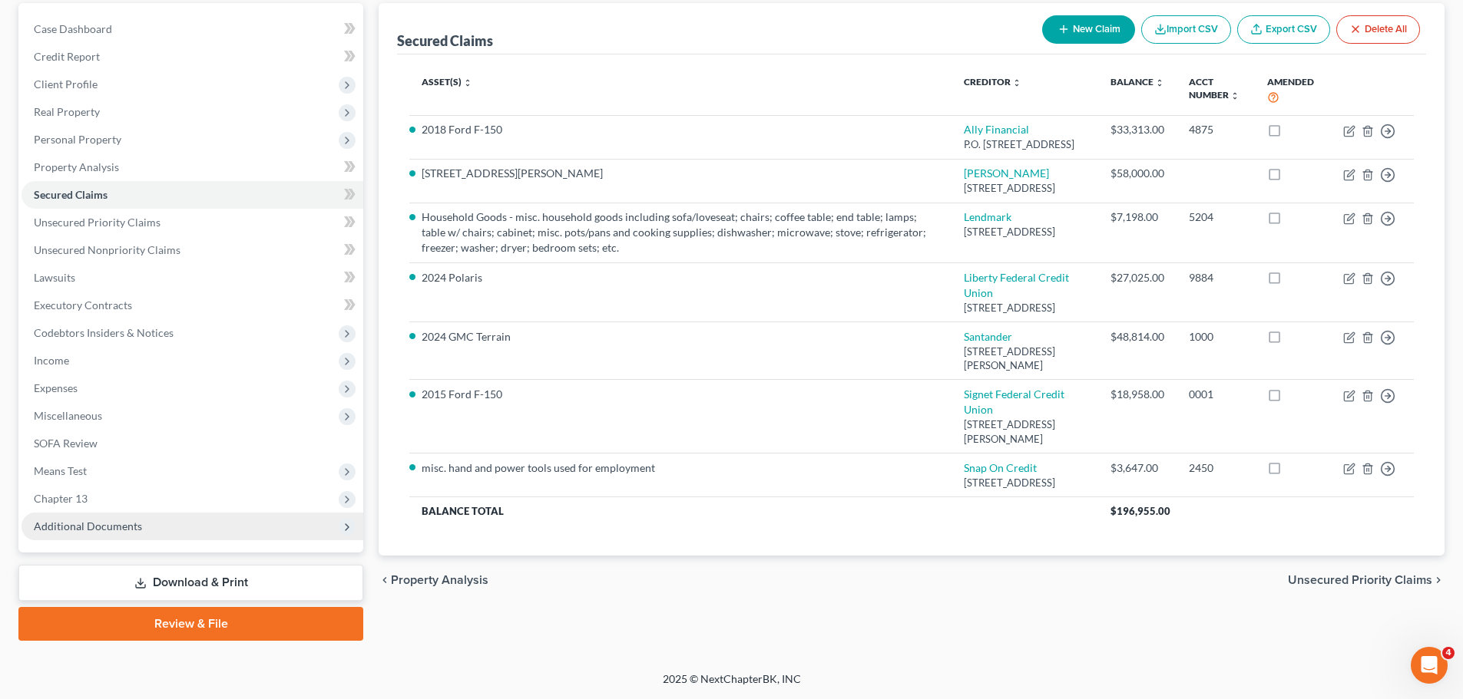
click at [91, 520] on span "Additional Documents" at bounding box center [88, 526] width 108 height 13
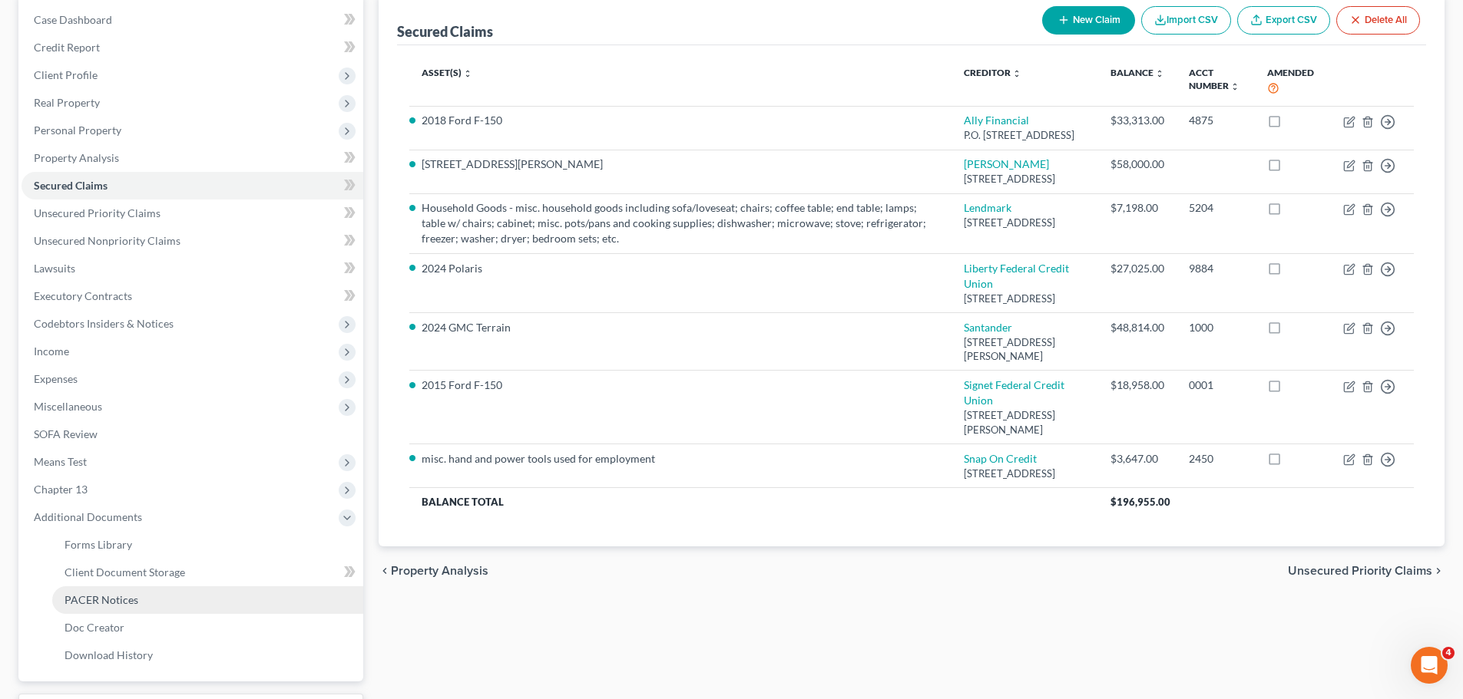
click at [98, 599] on span "PACER Notices" at bounding box center [101, 599] width 74 height 13
